Goal: Find specific page/section

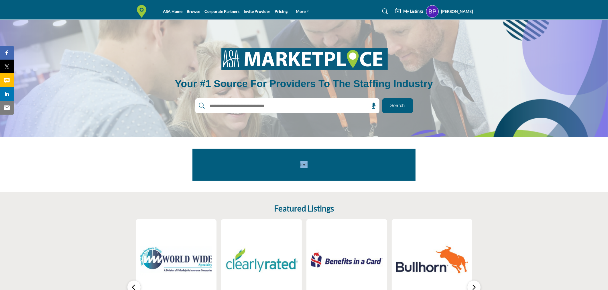
drag, startPoint x: 298, startPoint y: 166, endPoint x: 313, endPoint y: 164, distance: 15.3
click at [313, 164] on p "test" at bounding box center [303, 164] width 197 height 7
click at [325, 164] on p "test" at bounding box center [303, 164] width 197 height 7
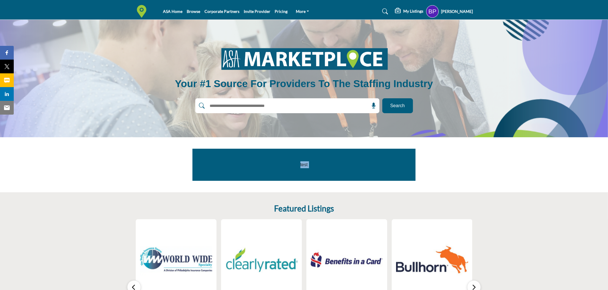
click at [324, 164] on p "test" at bounding box center [303, 164] width 197 height 7
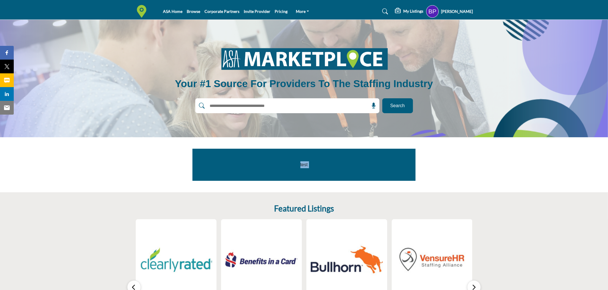
scroll to position [127, 0]
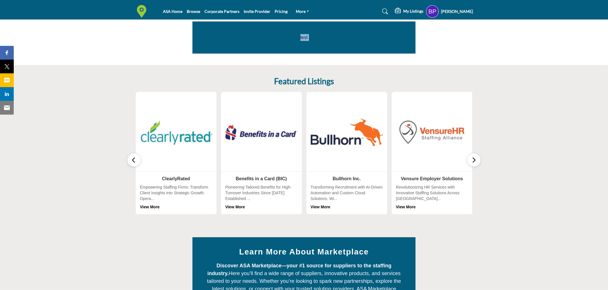
click at [473, 162] on icon "button" at bounding box center [474, 159] width 5 height 7
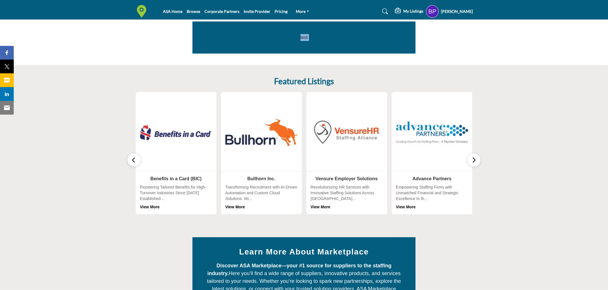
click at [473, 162] on icon "button" at bounding box center [474, 159] width 5 height 7
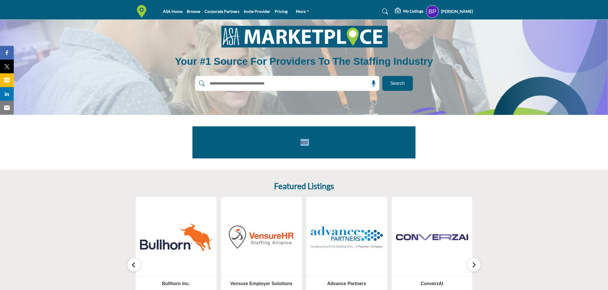
scroll to position [0, 0]
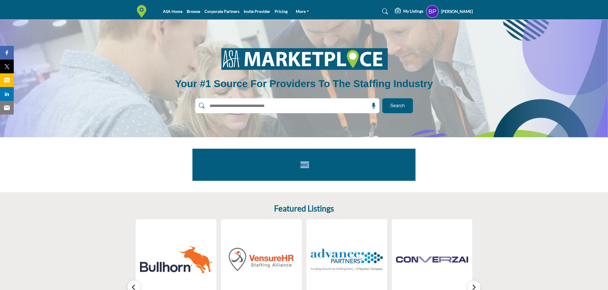
click at [388, 13] on icon at bounding box center [386, 12] width 6 height 6
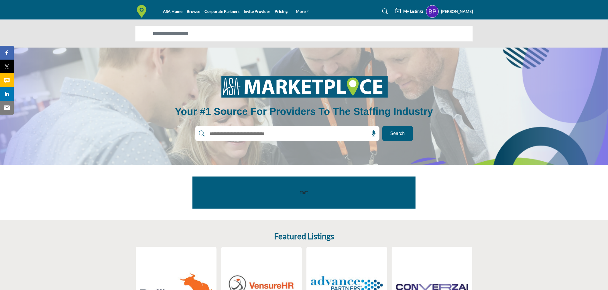
click at [323, 42] on div at bounding box center [304, 34] width 608 height 28
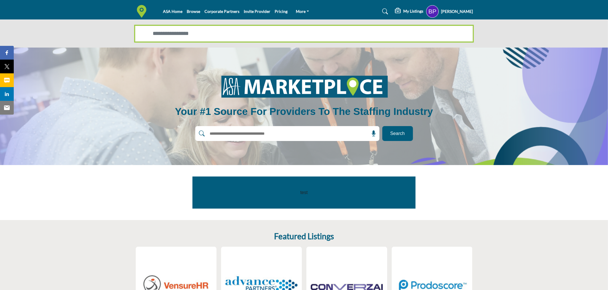
click at [327, 39] on input "Search Solutions" at bounding box center [304, 33] width 338 height 15
